Goal: Task Accomplishment & Management: Use online tool/utility

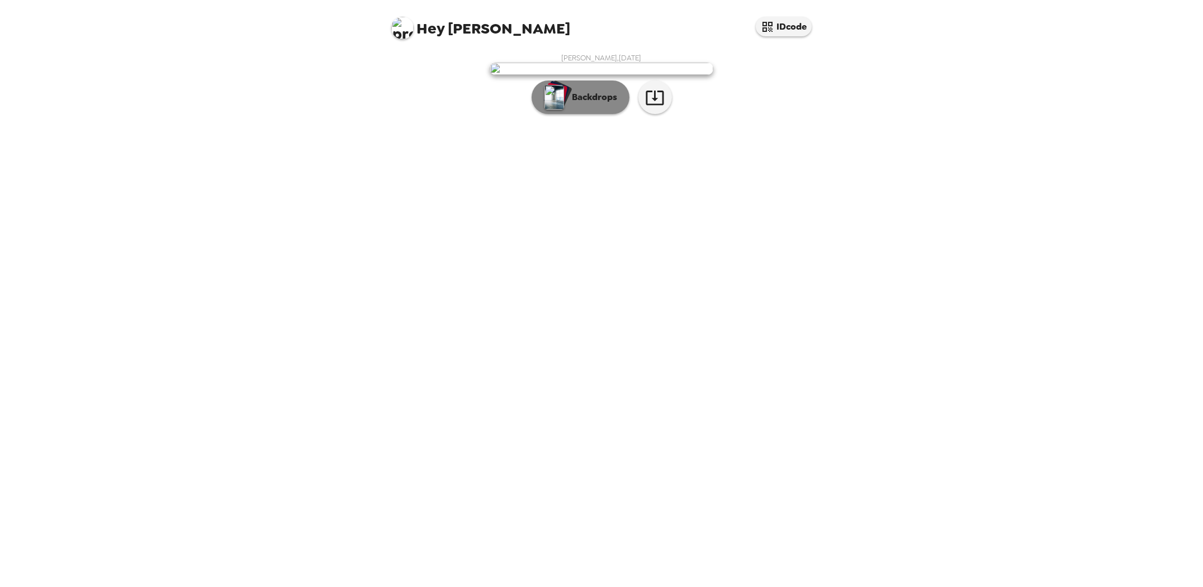
click at [609, 114] on button "Backdrops" at bounding box center [581, 97] width 98 height 34
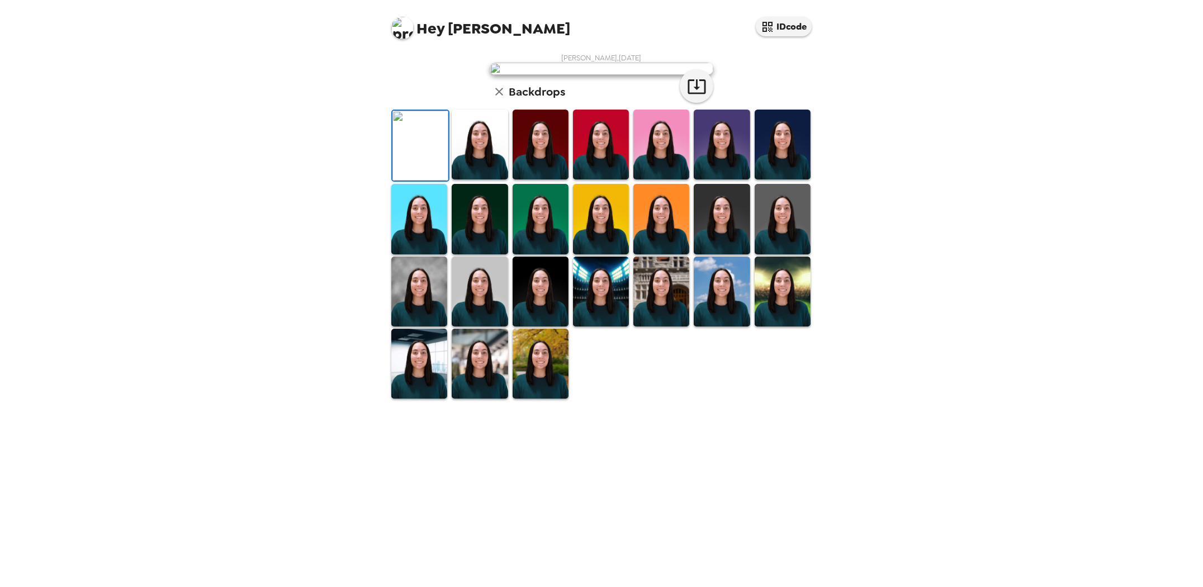
click at [718, 179] on img at bounding box center [722, 145] width 56 height 70
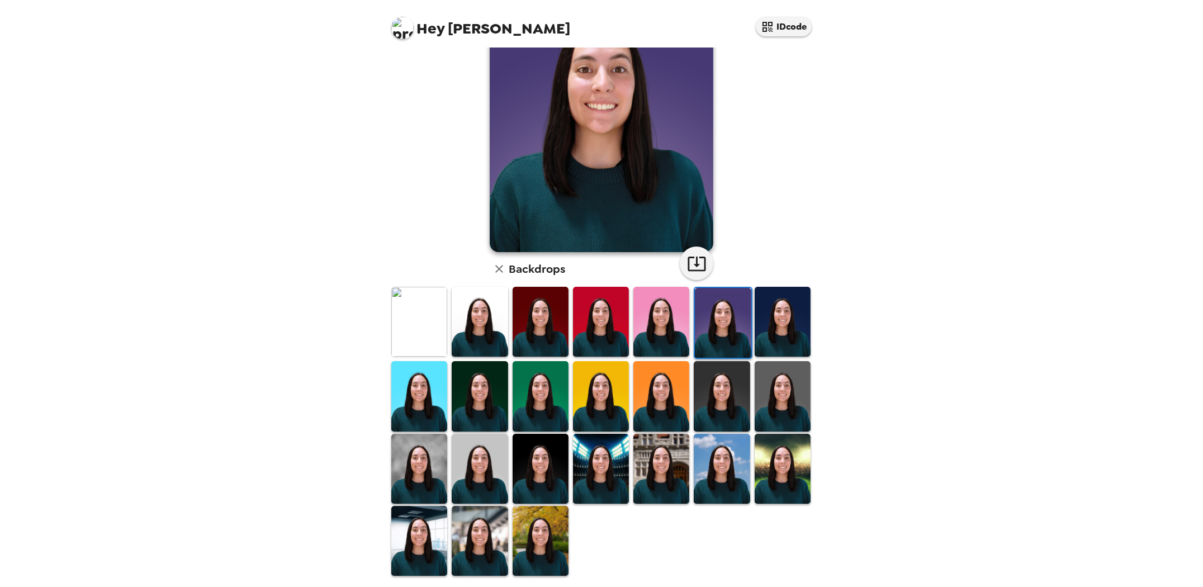
scroll to position [91, 0]
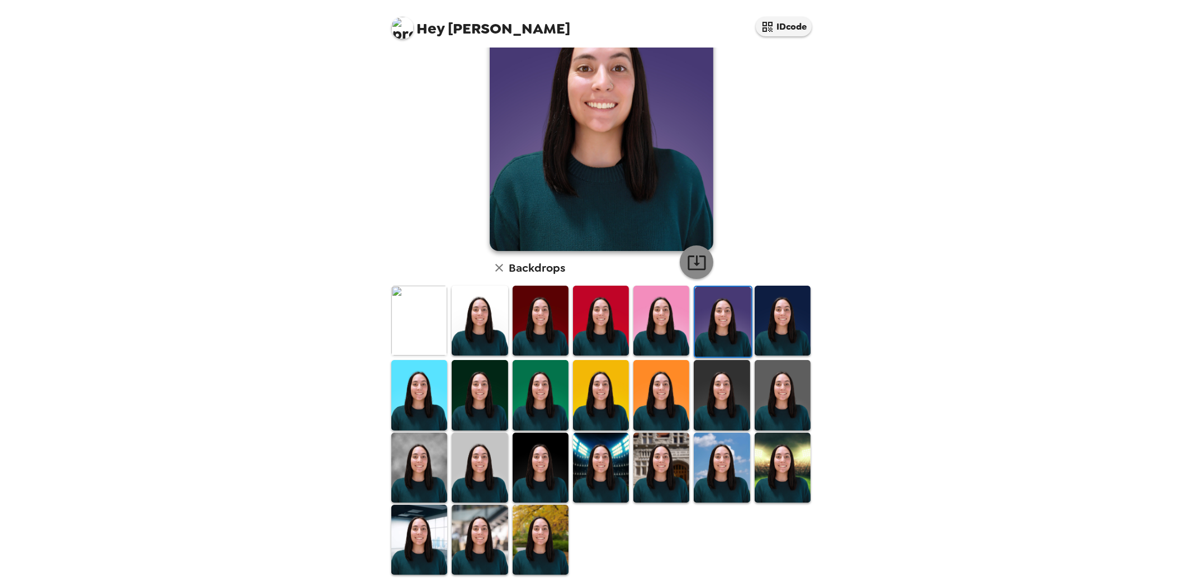
click at [688, 257] on icon "button" at bounding box center [697, 262] width 18 height 15
click at [458, 457] on img at bounding box center [480, 468] width 56 height 70
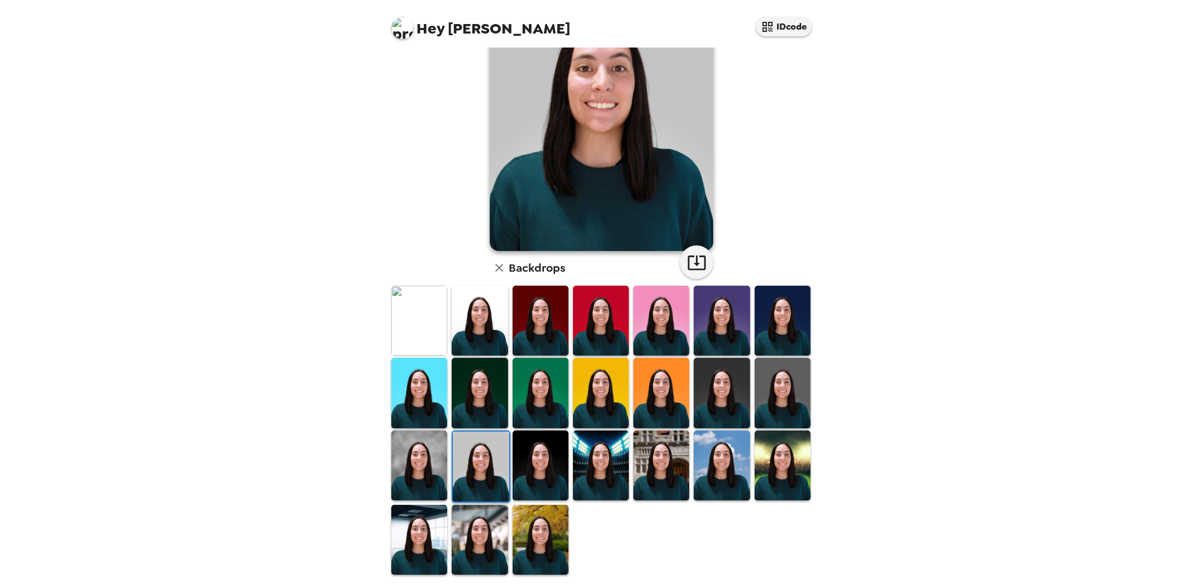
click at [776, 409] on img at bounding box center [783, 393] width 56 height 70
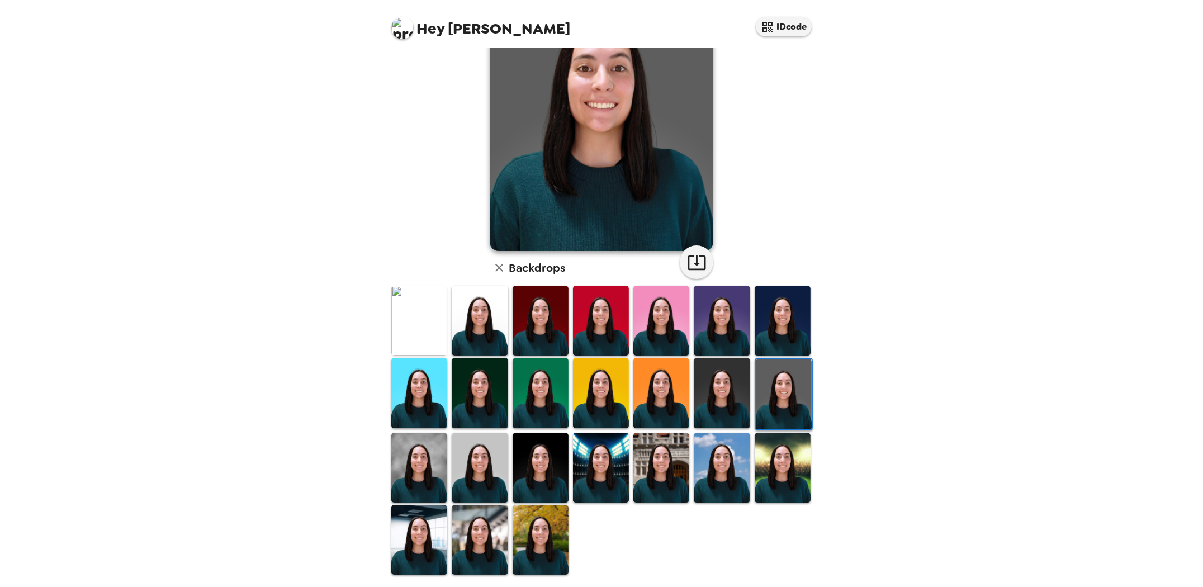
scroll to position [0, 0]
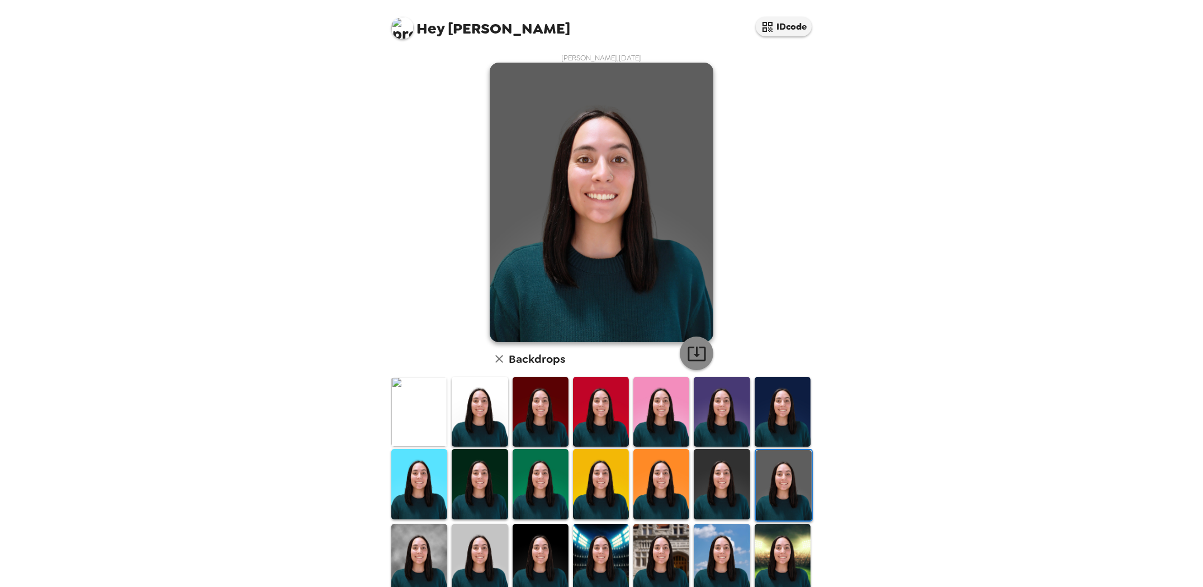
click at [700, 348] on icon "button" at bounding box center [697, 354] width 18 height 15
click at [774, 414] on img at bounding box center [783, 412] width 56 height 70
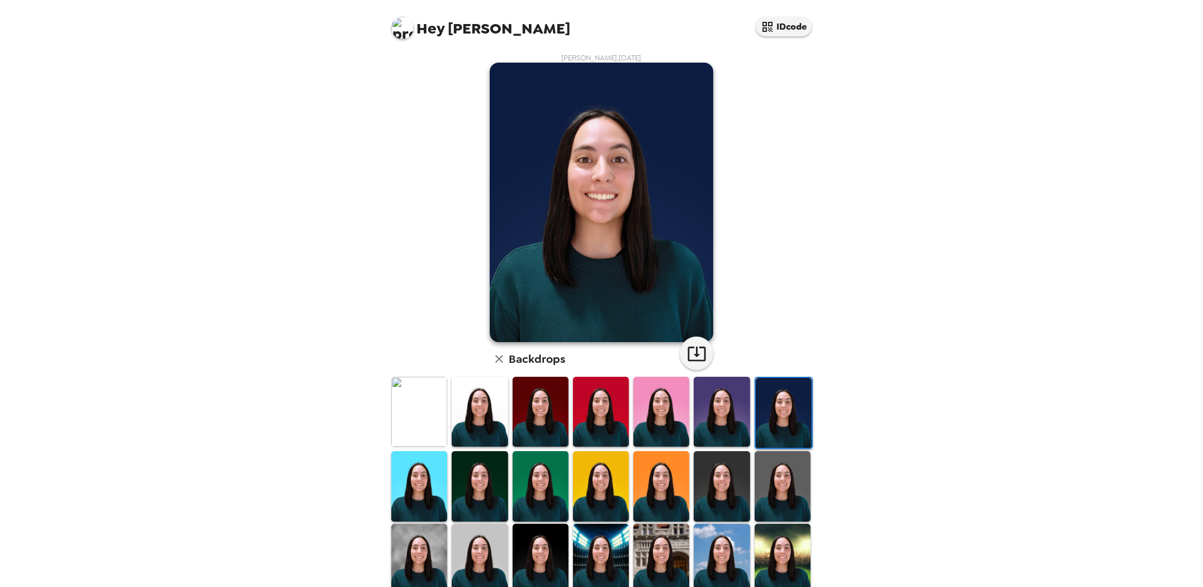
click at [724, 415] on img at bounding box center [722, 412] width 56 height 70
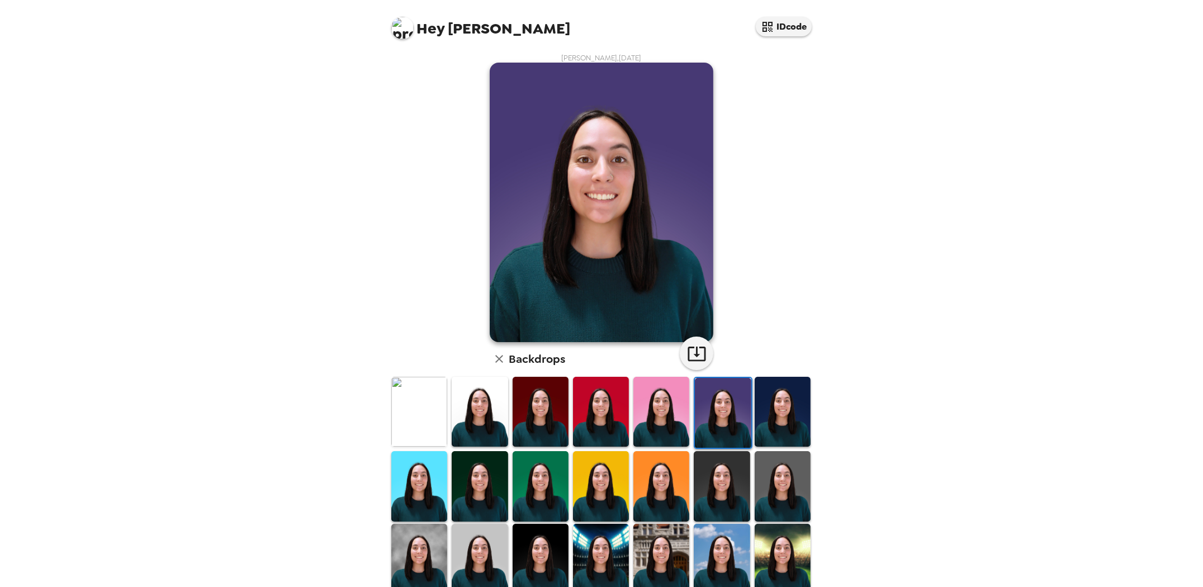
click at [544, 419] on img at bounding box center [541, 412] width 56 height 70
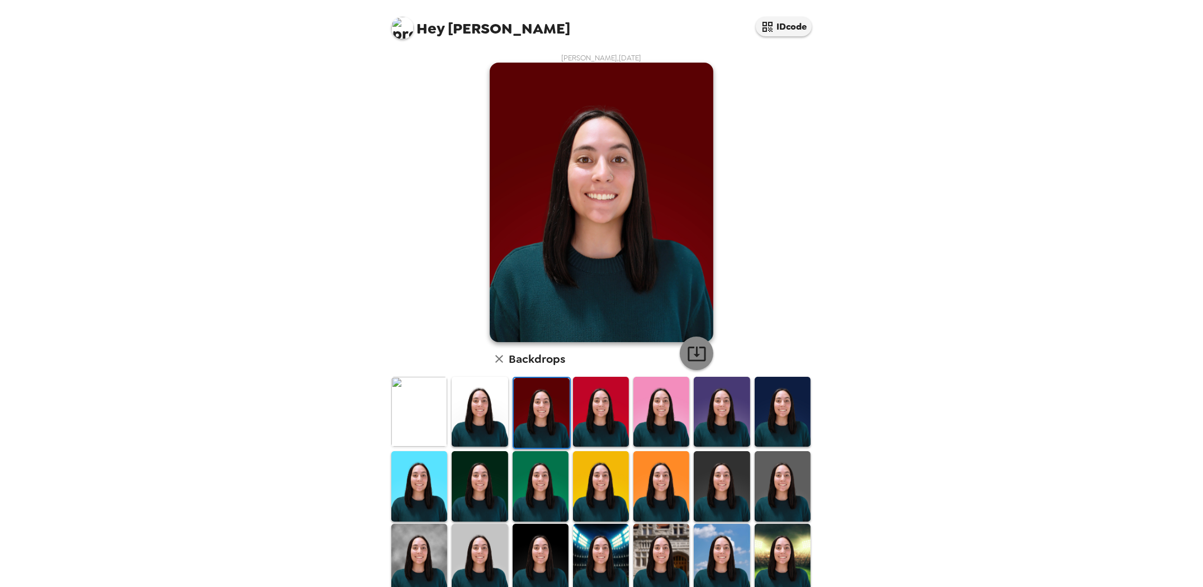
click at [694, 359] on icon "button" at bounding box center [697, 354] width 20 height 20
drag, startPoint x: 702, startPoint y: 504, endPoint x: 702, endPoint y: 472, distance: 31.9
click at [702, 504] on img at bounding box center [722, 486] width 56 height 70
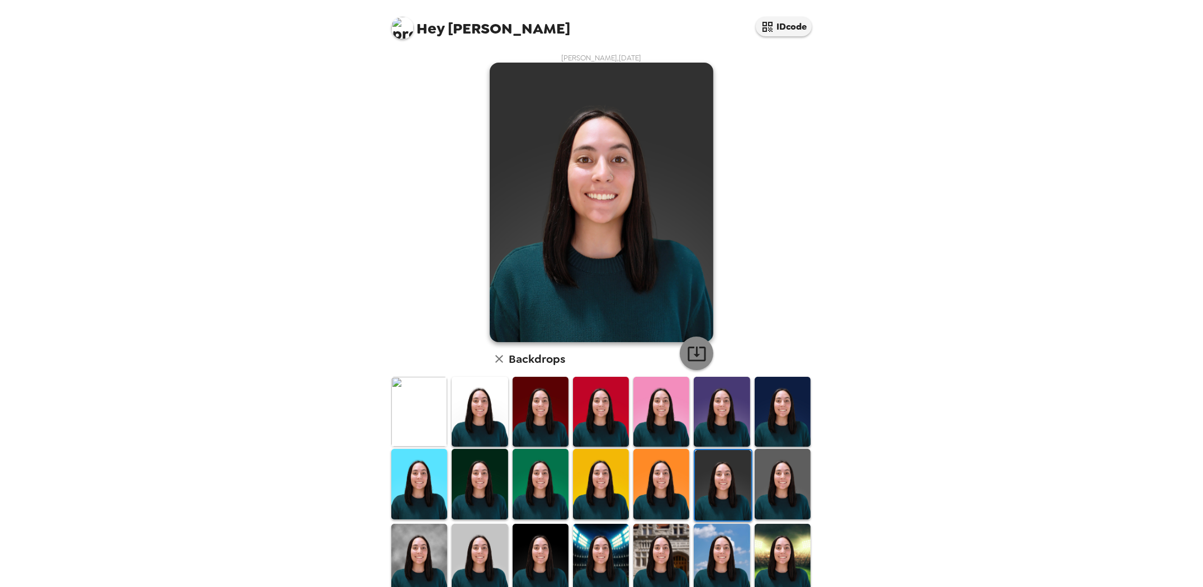
click at [707, 352] on button "button" at bounding box center [697, 354] width 34 height 34
click at [989, 302] on div "Hey Zoe IDcode Zoe Baum , 10-07-2025 Backdrops" at bounding box center [601, 293] width 1203 height 587
